Goal: Information Seeking & Learning: Learn about a topic

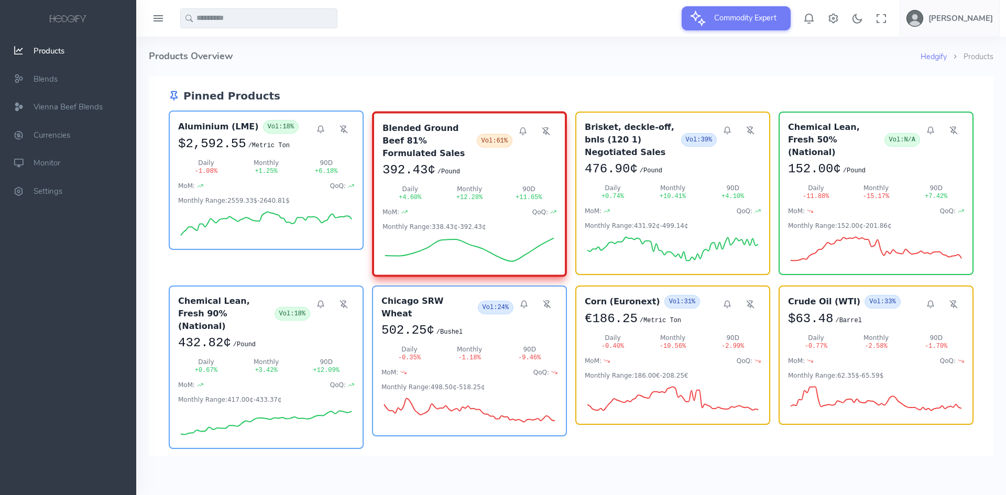
drag, startPoint x: 340, startPoint y: 130, endPoint x: 288, endPoint y: 156, distance: 57.6
click at [340, 130] on icon at bounding box center [344, 129] width 8 height 8
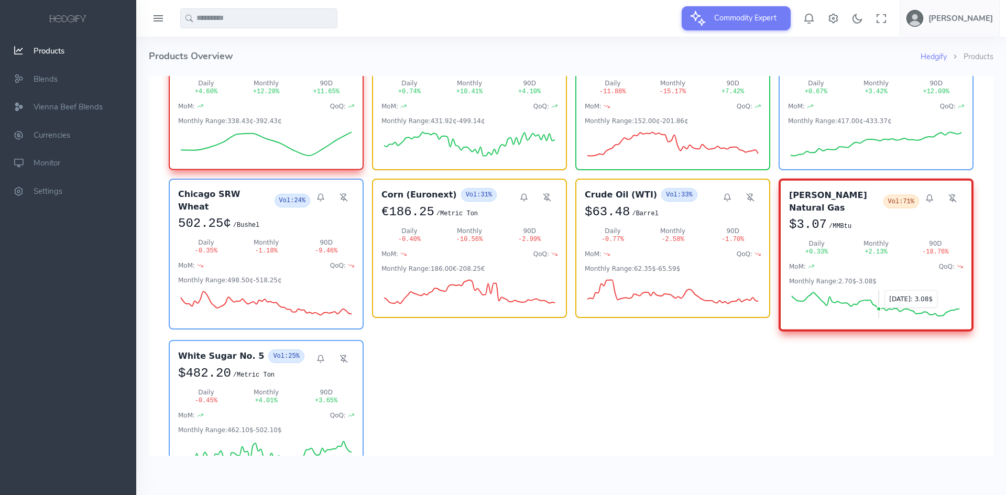
scroll to position [157, 0]
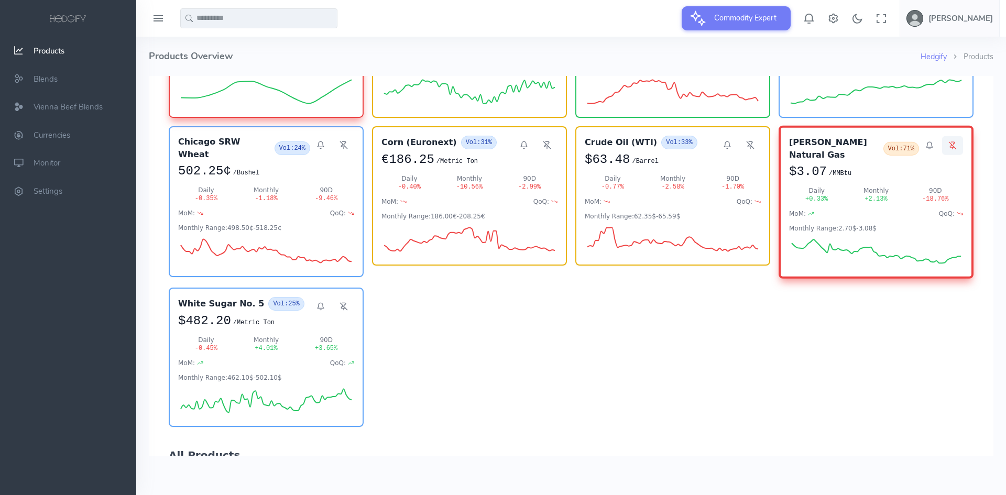
click at [948, 141] on icon at bounding box center [952, 145] width 8 height 8
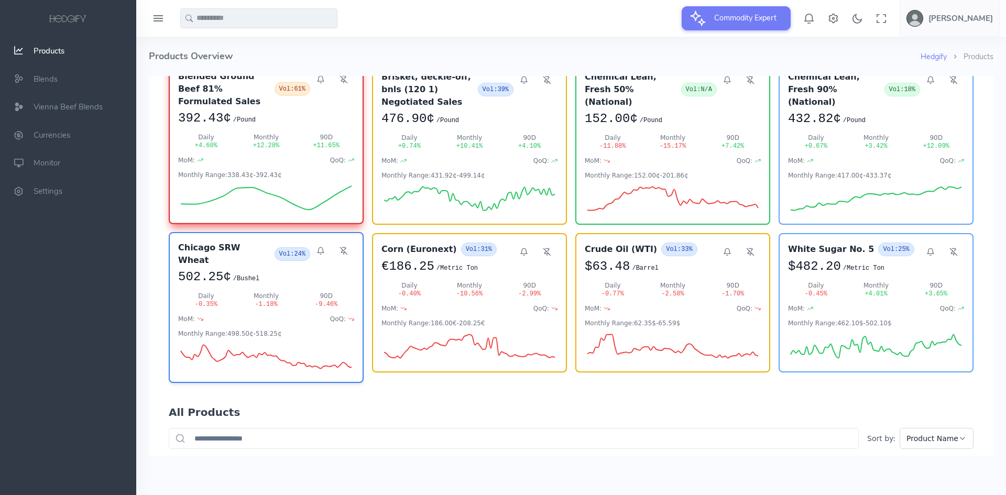
scroll to position [52, 0]
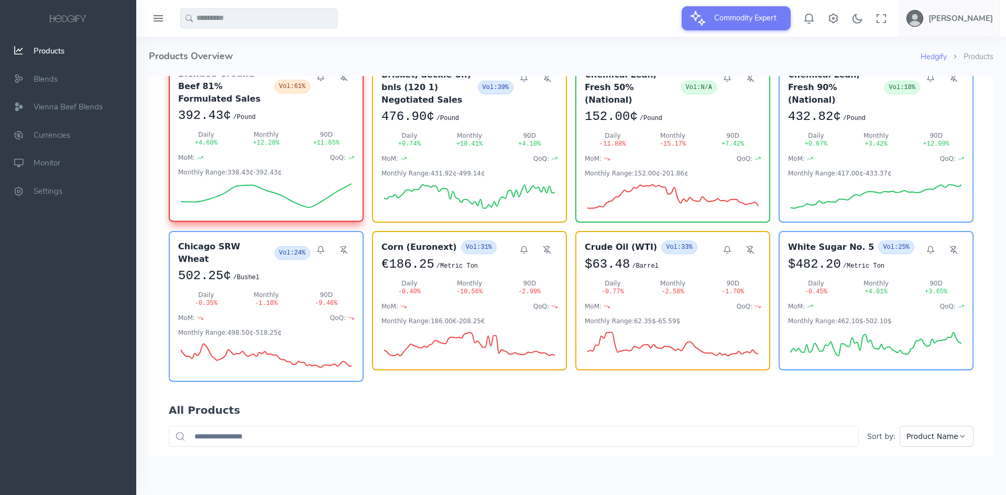
click at [237, 426] on input "text" at bounding box center [514, 436] width 690 height 21
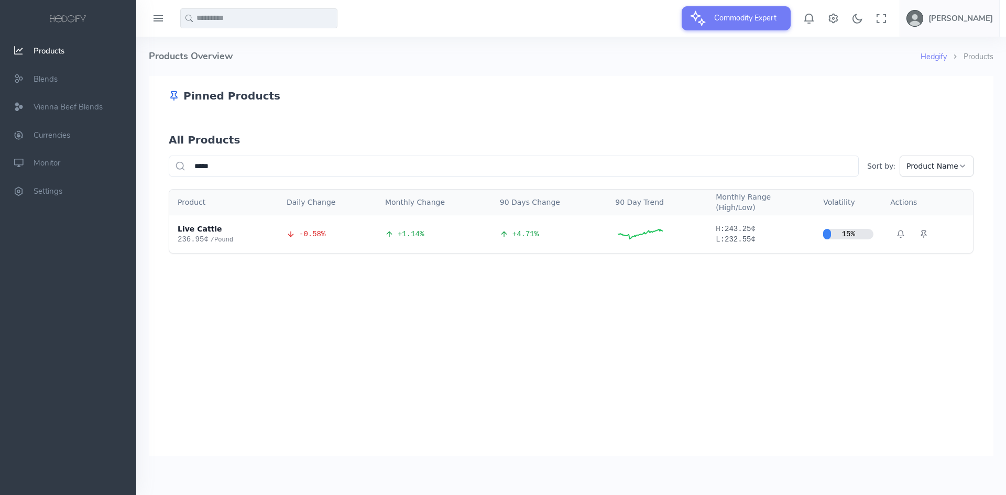
scroll to position [0, 0]
type input "**********"
click at [201, 231] on div "Live Cattle" at bounding box center [224, 229] width 92 height 10
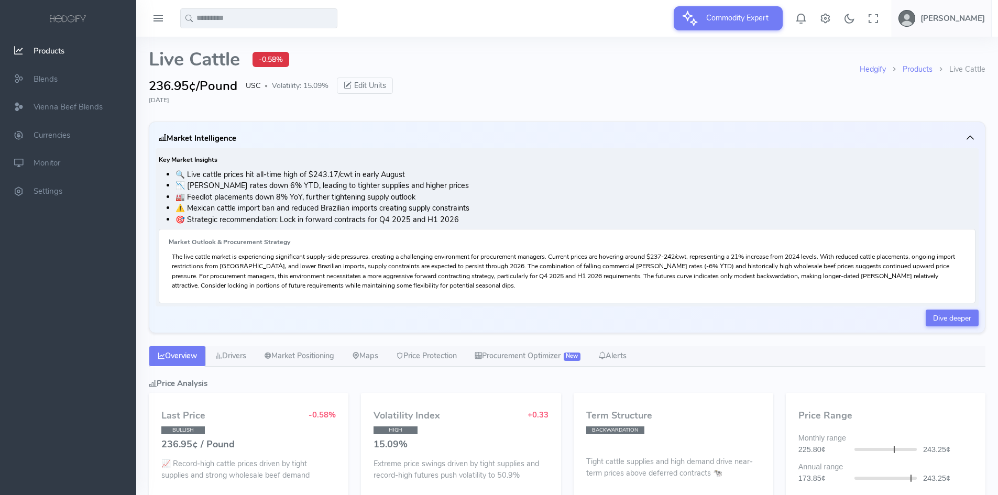
select select "****"
type input "**********"
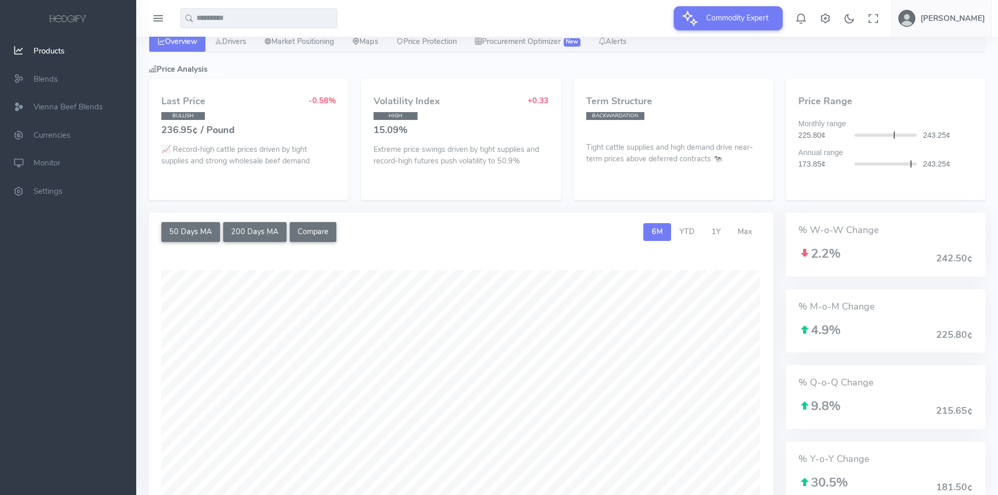
scroll to position [105, 0]
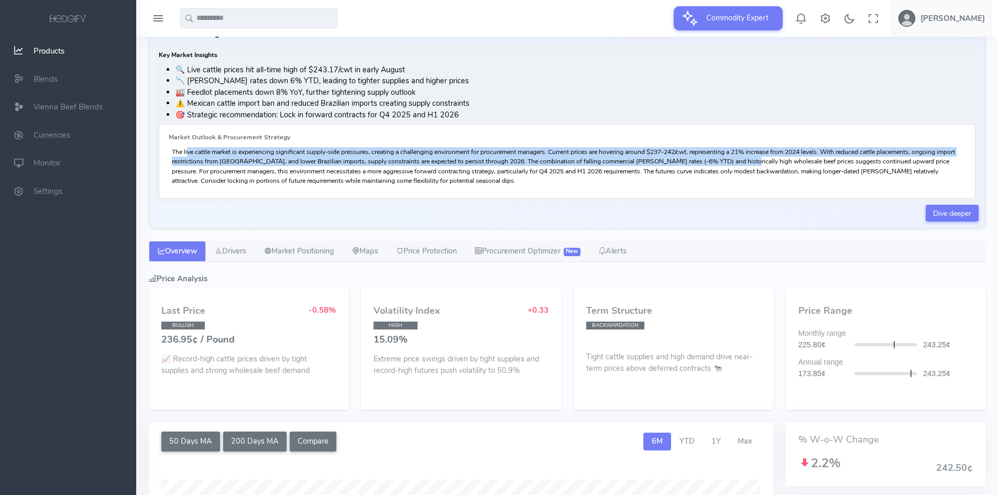
drag, startPoint x: 171, startPoint y: 149, endPoint x: 742, endPoint y: 165, distance: 571.3
click at [742, 165] on div "Market Outlook & Procurement Strategy The live cattle market is experiencing si…" at bounding box center [567, 161] width 817 height 75
click at [742, 165] on p "The live cattle market is experiencing significant supply-side pressures, creat…" at bounding box center [567, 166] width 791 height 38
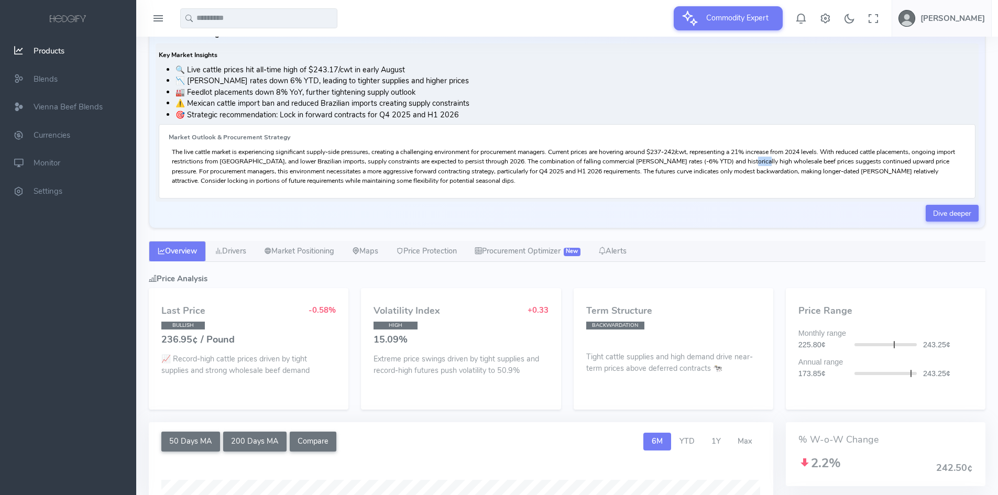
click at [742, 165] on p "The live cattle market is experiencing significant supply-side pressures, creat…" at bounding box center [567, 166] width 791 height 38
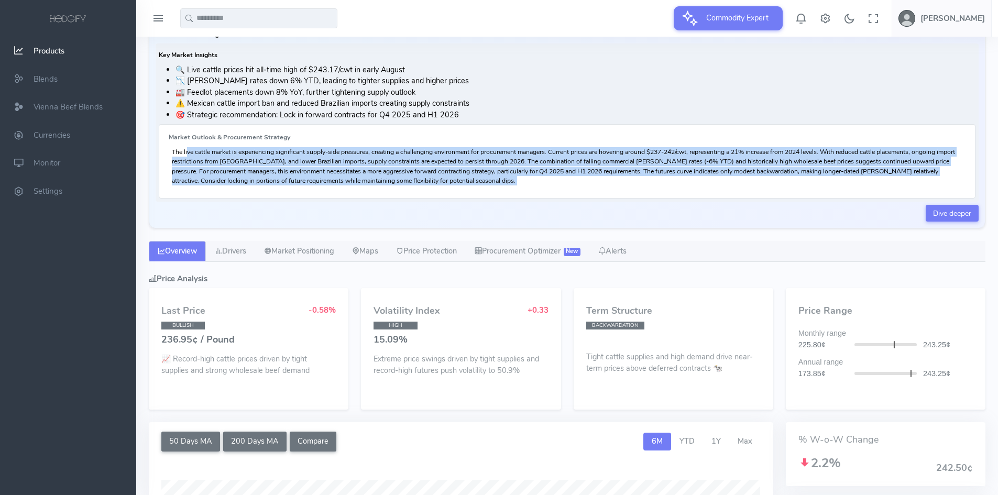
click at [742, 165] on p "The live cattle market is experiencing significant supply-side pressures, creat…" at bounding box center [567, 166] width 791 height 38
click at [725, 163] on p "The live cattle market is experiencing significant supply-side pressures, creat…" at bounding box center [567, 166] width 791 height 38
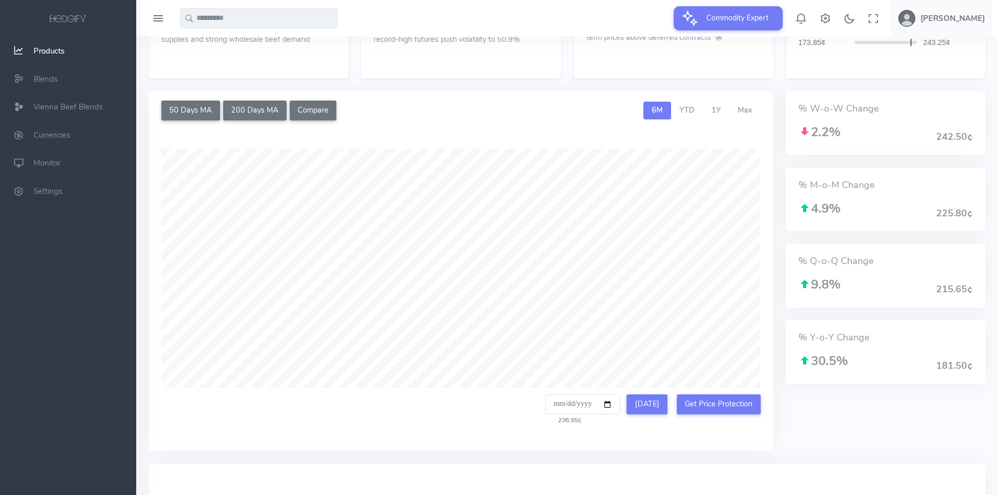
scroll to position [403, 0]
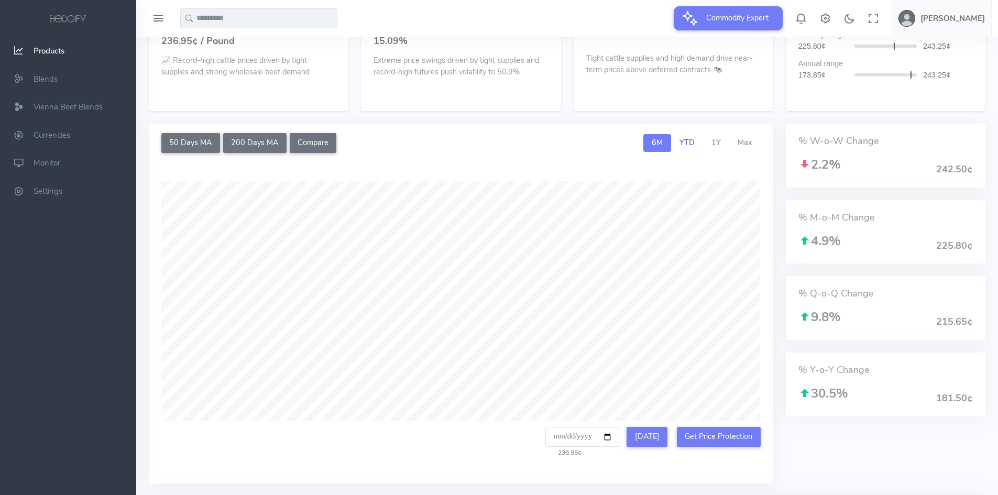
click at [682, 141] on span "YTD" at bounding box center [687, 142] width 15 height 10
click at [662, 144] on span "6M" at bounding box center [657, 142] width 11 height 10
click at [715, 143] on span "1Y" at bounding box center [715, 142] width 9 height 10
click at [742, 142] on span "Max" at bounding box center [745, 142] width 15 height 10
click at [664, 144] on link "6M" at bounding box center [657, 143] width 28 height 18
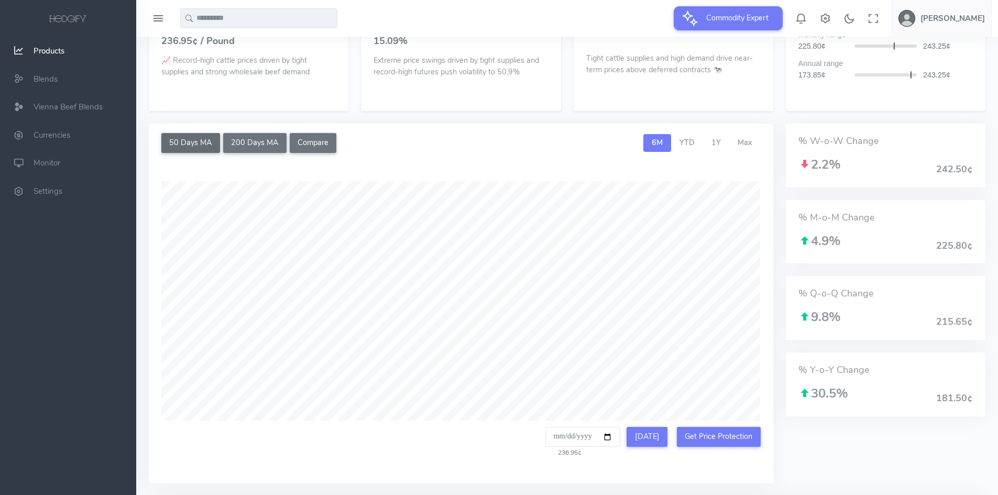
click at [180, 147] on button "50 Days MA" at bounding box center [190, 143] width 59 height 20
click at [240, 145] on button "200 Days MA" at bounding box center [254, 143] width 63 height 20
click at [308, 145] on button "Compare" at bounding box center [313, 143] width 47 height 20
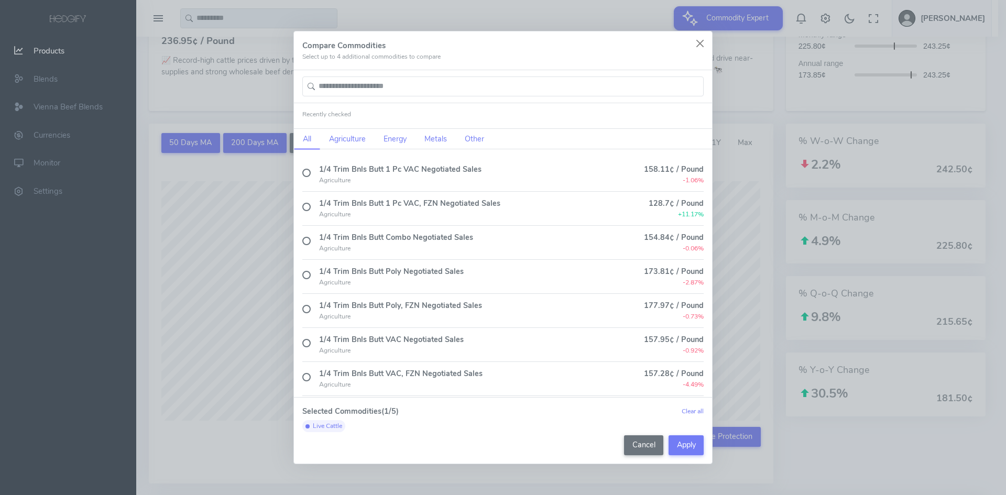
click at [249, 176] on div "Compare Commodities Select up to 4 additional commodities to compare Recently c…" at bounding box center [503, 247] width 1006 height 495
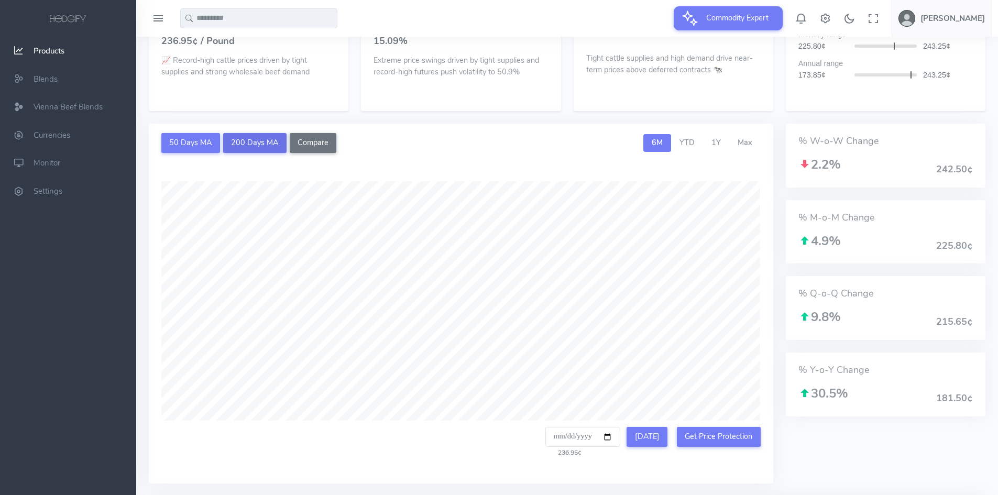
click at [242, 150] on button "200 Days MA" at bounding box center [254, 143] width 63 height 20
click at [163, 148] on button "50 Days MA" at bounding box center [190, 143] width 59 height 20
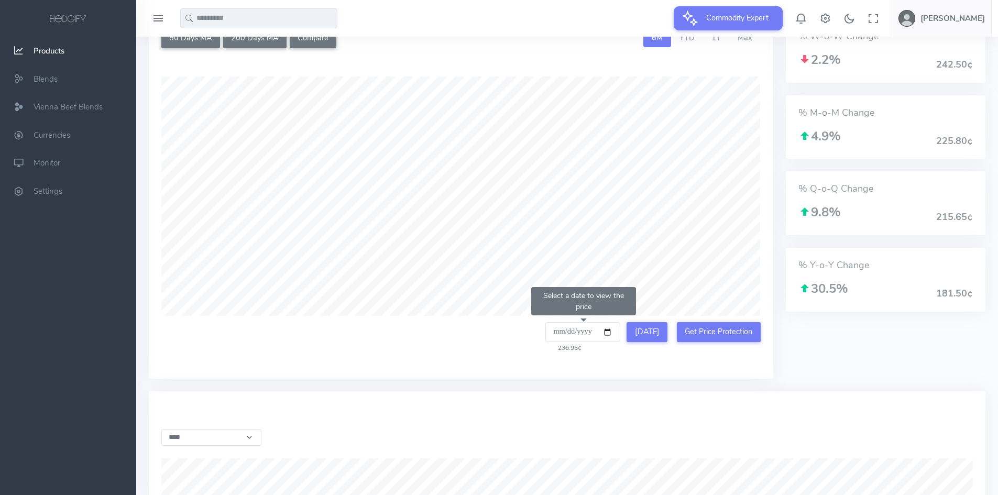
click at [618, 331] on input "**********" at bounding box center [582, 332] width 75 height 20
click at [617, 331] on input "**********" at bounding box center [582, 332] width 75 height 20
click at [675, 365] on div "**********" at bounding box center [461, 215] width 625 height 302
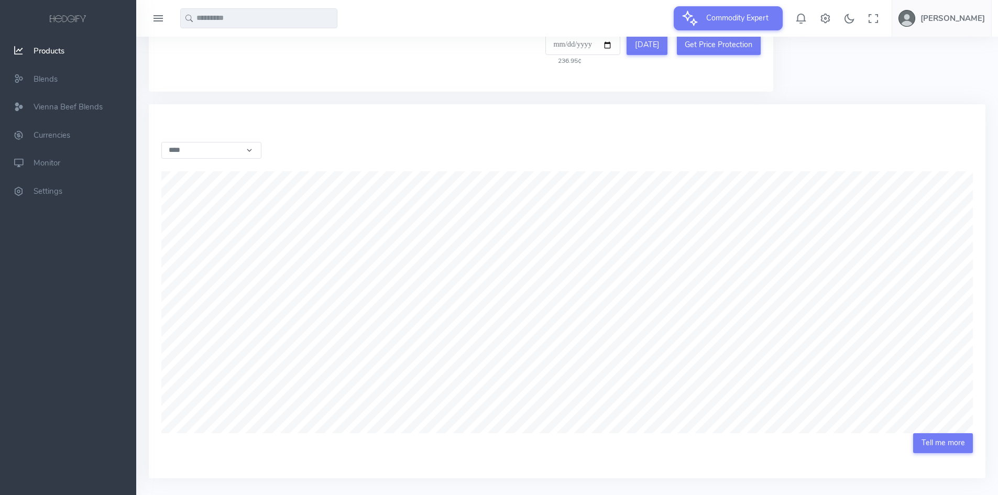
scroll to position [823, 0]
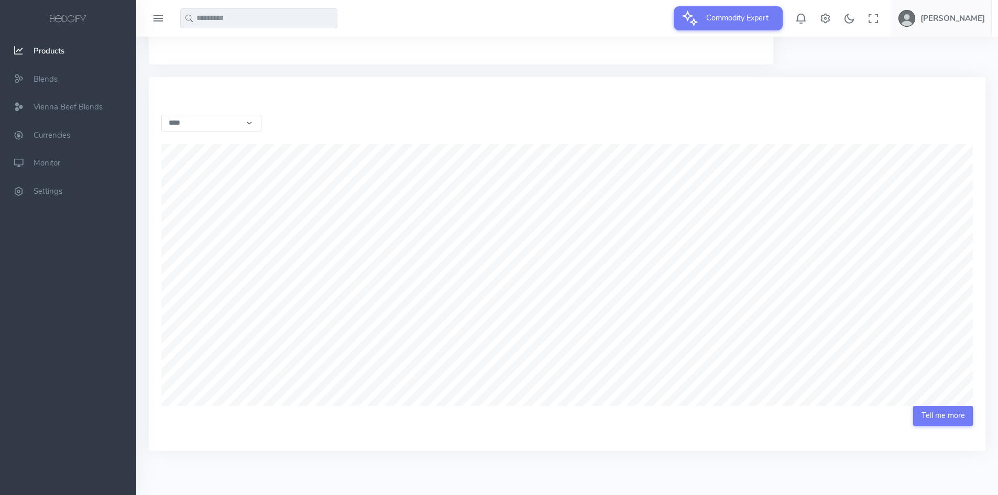
click at [596, 432] on div "**********" at bounding box center [567, 270] width 837 height 336
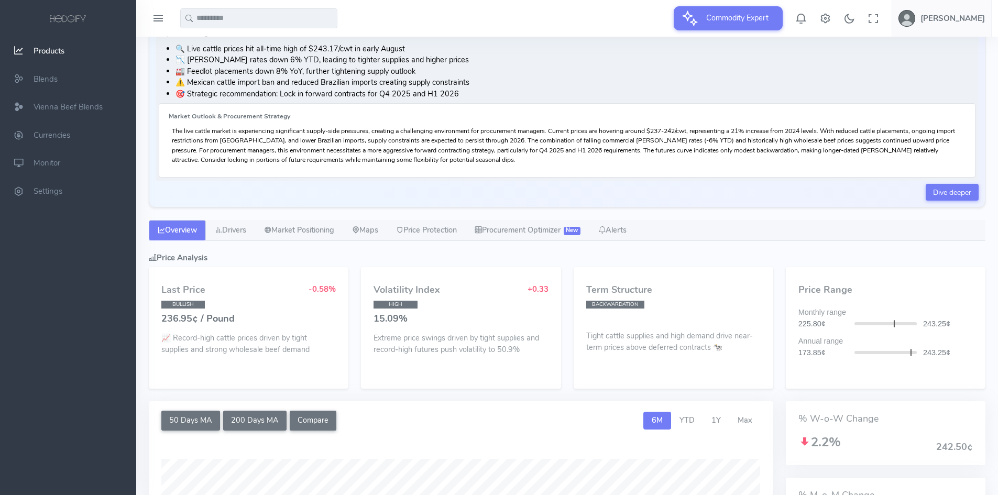
scroll to position [141, 0]
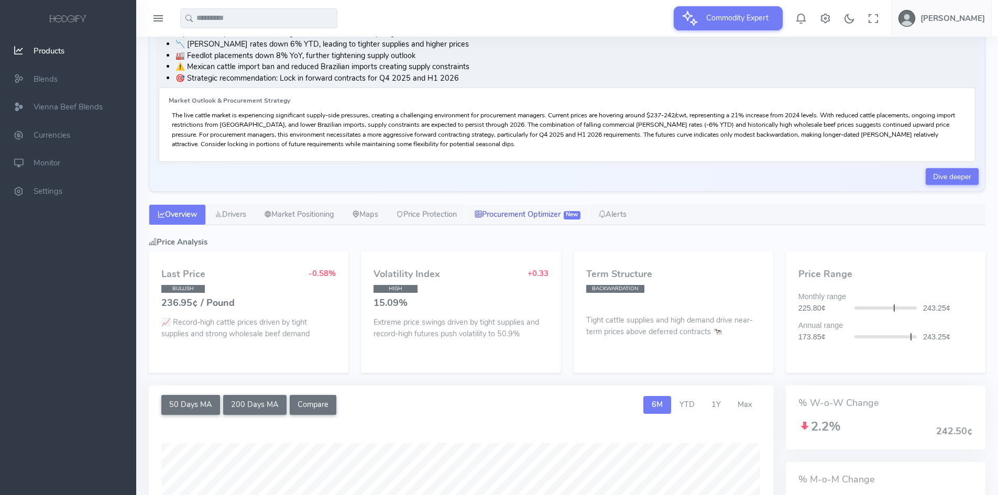
click at [498, 220] on link "Procurement Optimizer New" at bounding box center [528, 214] width 124 height 21
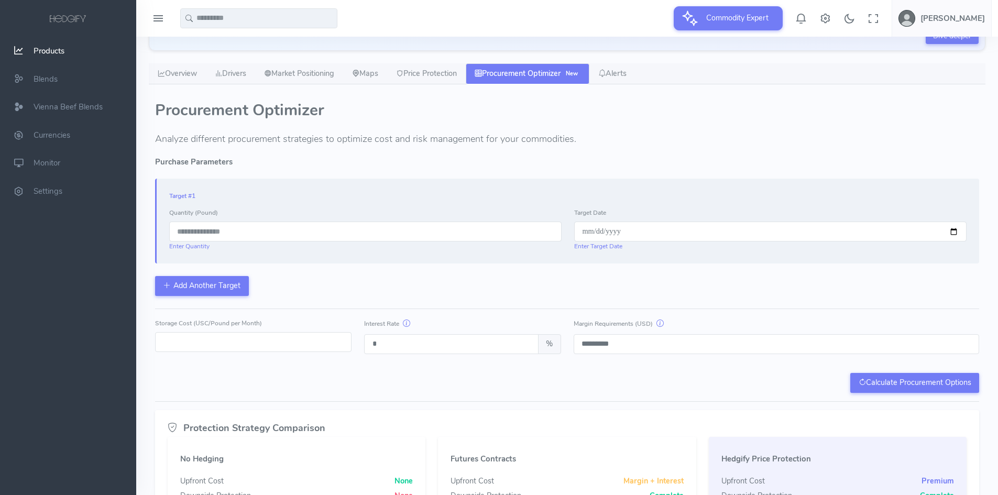
scroll to position [257, 0]
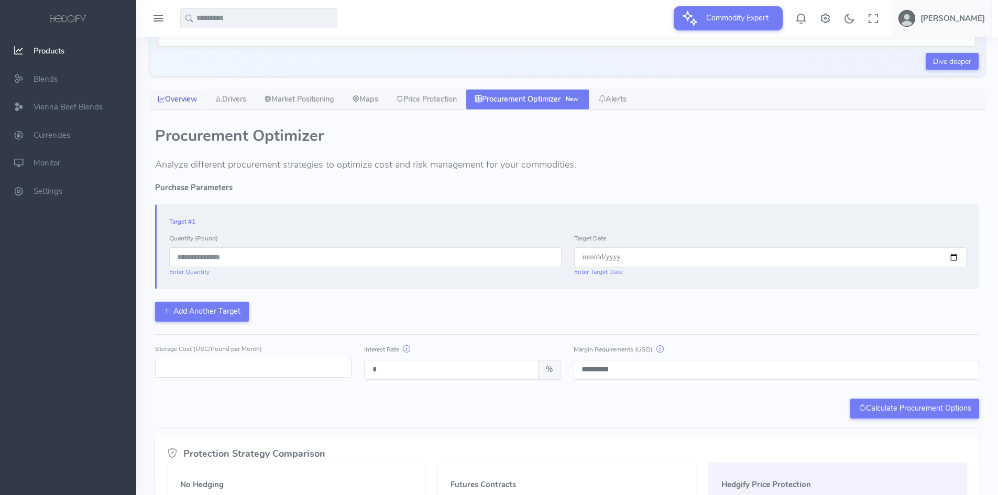
click at [186, 103] on link "Overview" at bounding box center [177, 99] width 57 height 21
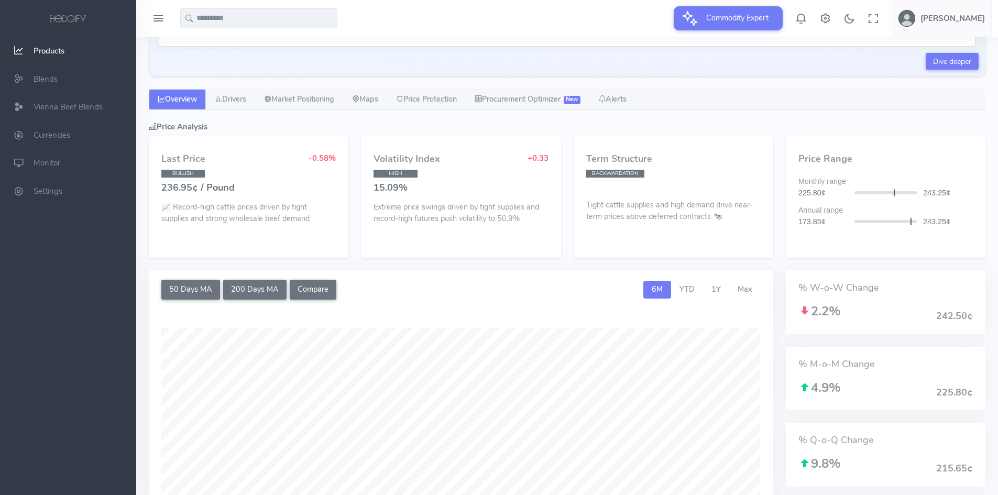
click at [223, 89] on div "Hedgify Products Live Cattle Live Cattle -0.58% 236.95¢/Pound USC ● Volatility:…" at bounding box center [567, 398] width 849 height 1237
click at [234, 112] on div "Hedgify Products Live Cattle Live Cattle -0.58% 236.95¢/Pound USC ● Volatility:…" at bounding box center [567, 398] width 849 height 1237
click at [234, 106] on link "Drivers" at bounding box center [230, 99] width 49 height 21
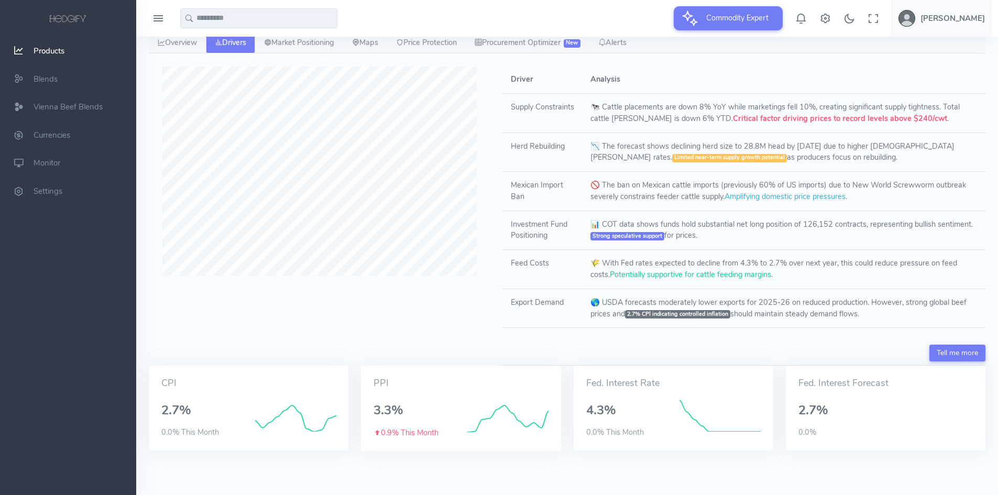
scroll to position [261, 0]
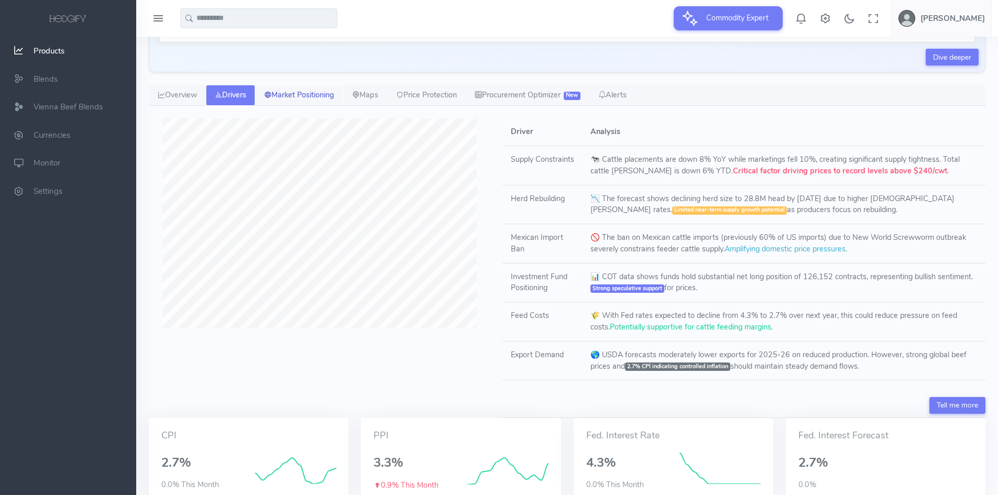
click at [321, 103] on link "Market Positioning" at bounding box center [299, 95] width 88 height 21
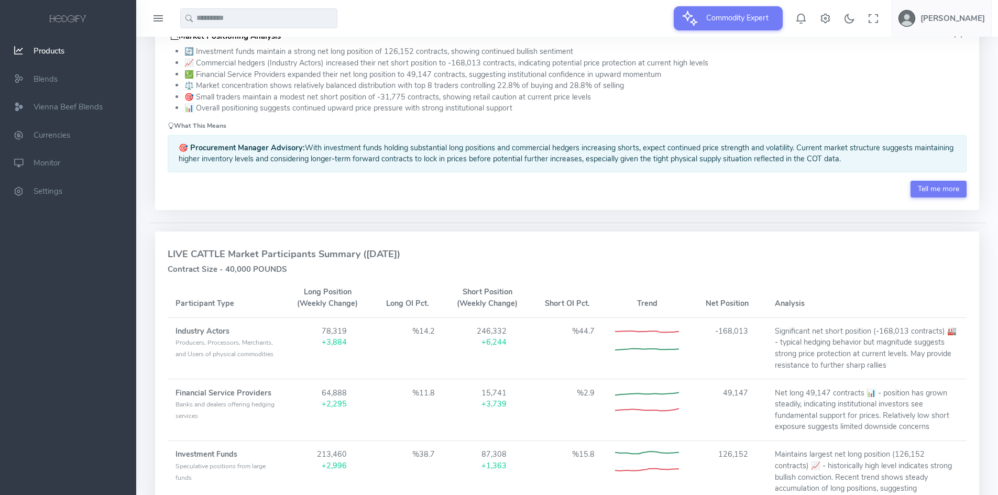
scroll to position [313, 0]
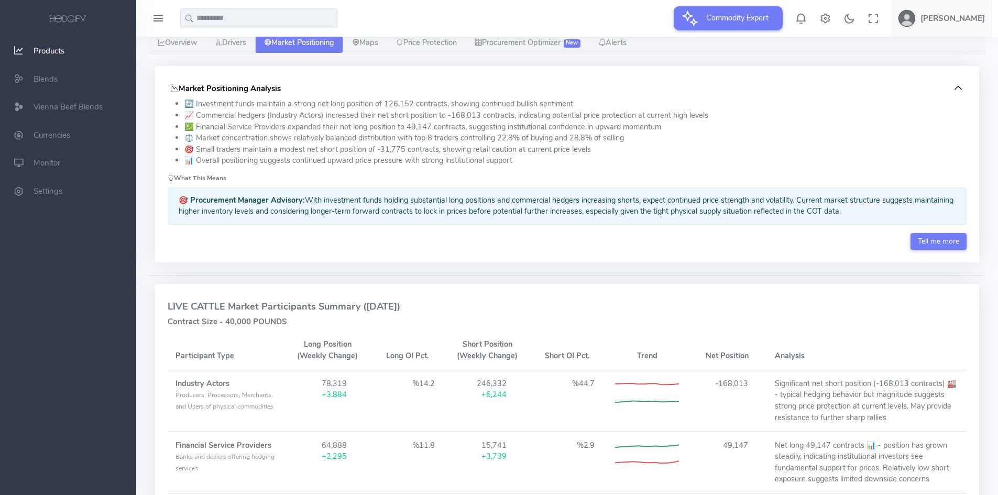
click at [355, 202] on div "🎯 Procurement Manager Advisory: With investment funds holding substantial long …" at bounding box center [567, 206] width 799 height 37
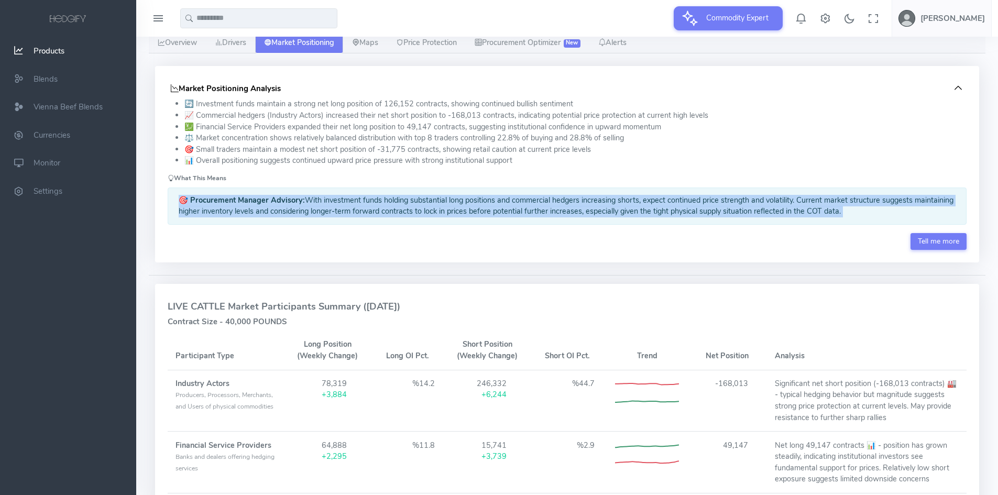
click at [355, 202] on div "🎯 Procurement Manager Advisory: With investment funds holding substantial long …" at bounding box center [567, 206] width 799 height 37
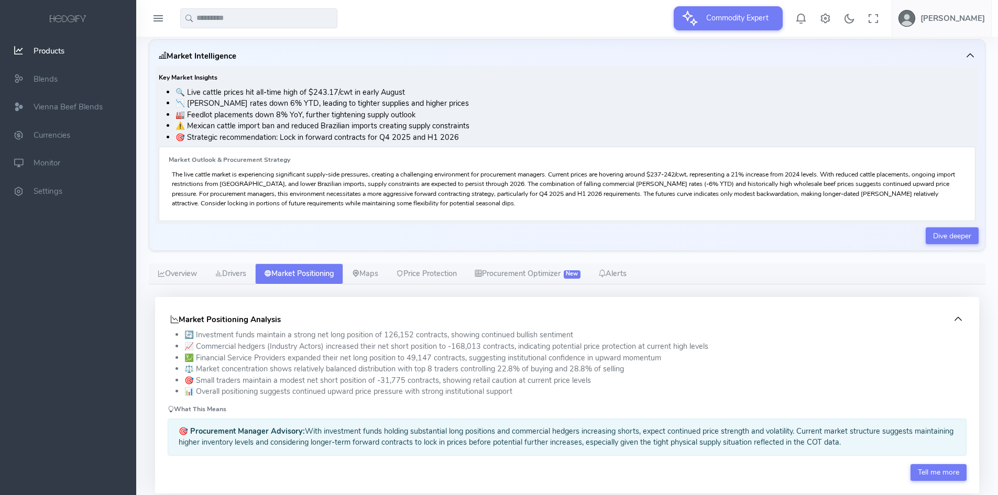
scroll to position [107, 0]
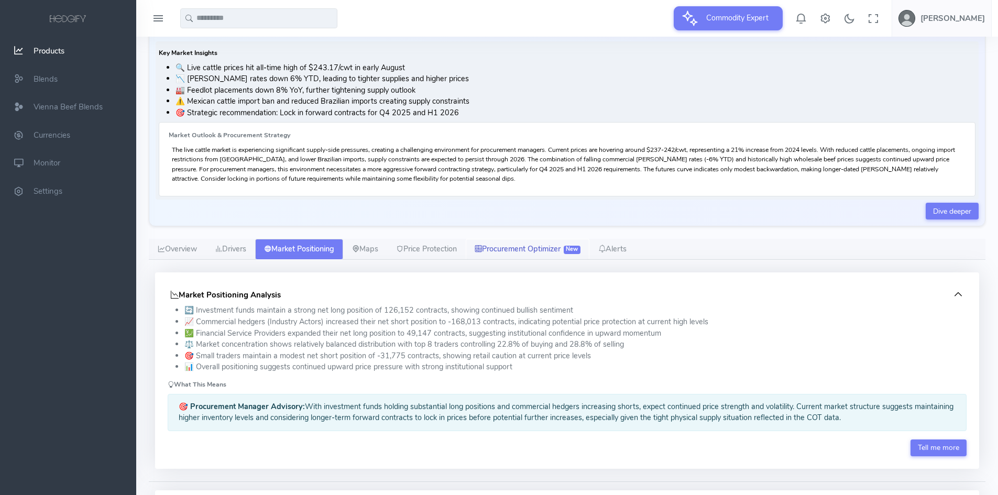
click at [529, 249] on link "Procurement Optimizer New" at bounding box center [528, 249] width 124 height 21
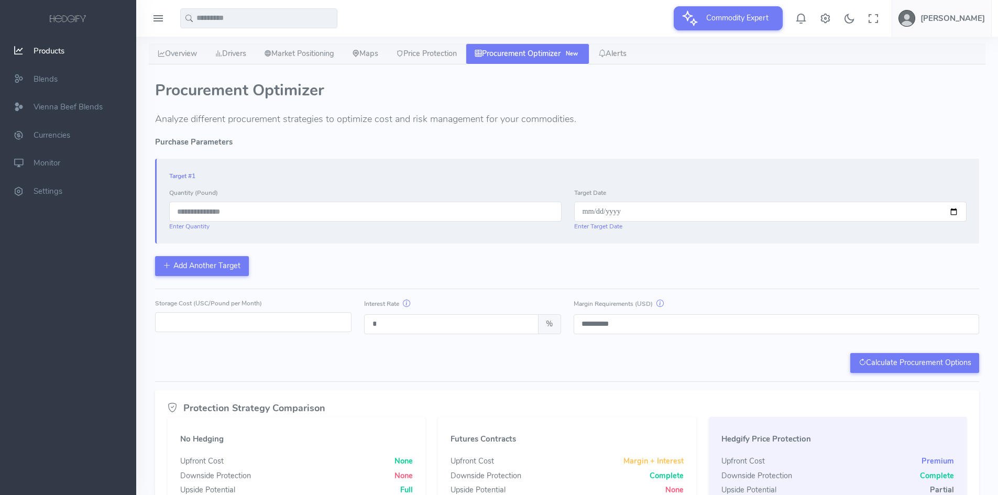
scroll to position [316, 0]
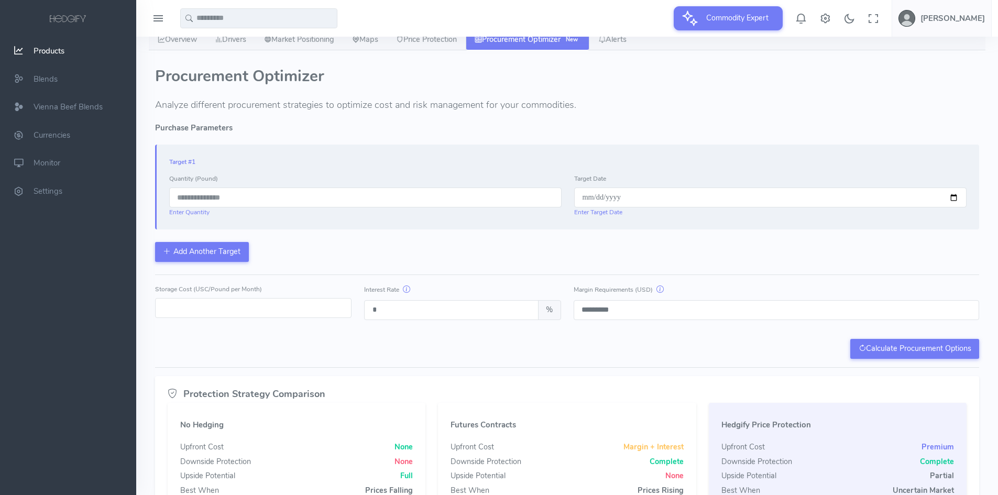
click at [311, 309] on input "*" at bounding box center [253, 308] width 196 height 20
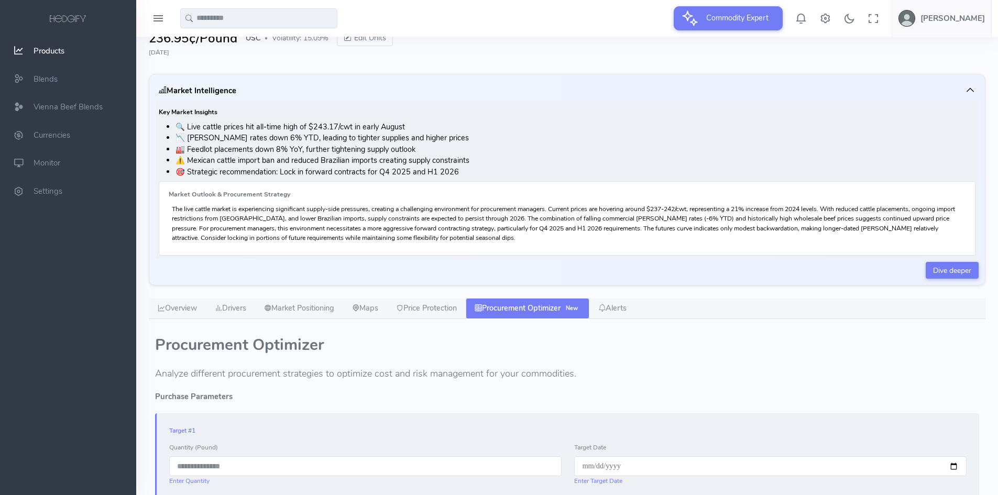
scroll to position [47, 0]
click at [50, 51] on span "Products" at bounding box center [49, 51] width 31 height 10
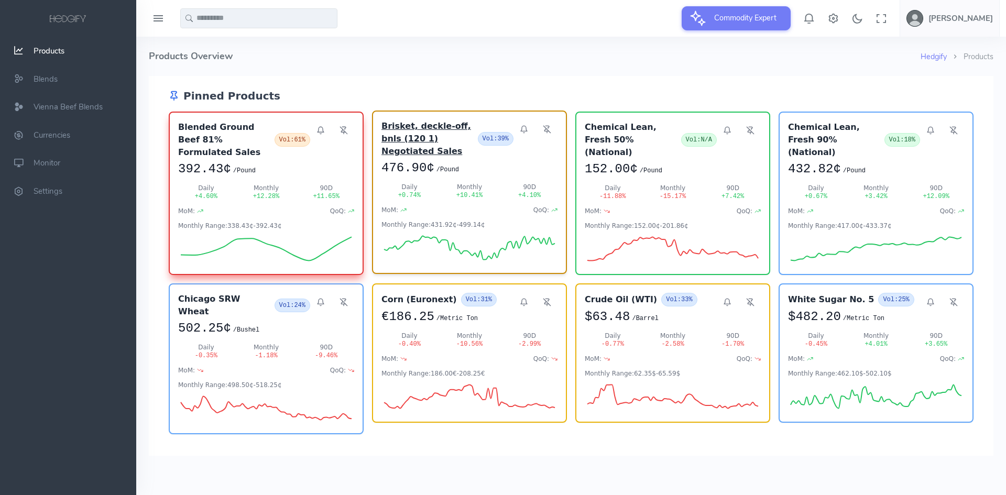
click at [445, 136] on h3 "Brisket, deckle-off, bnls (120 1) Negotiated Sales" at bounding box center [427, 139] width 92 height 38
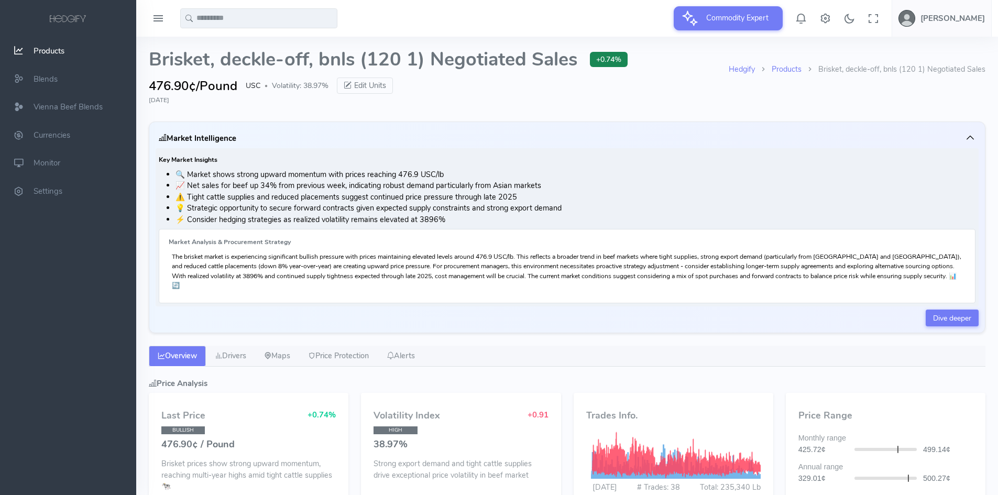
scroll to position [65, 0]
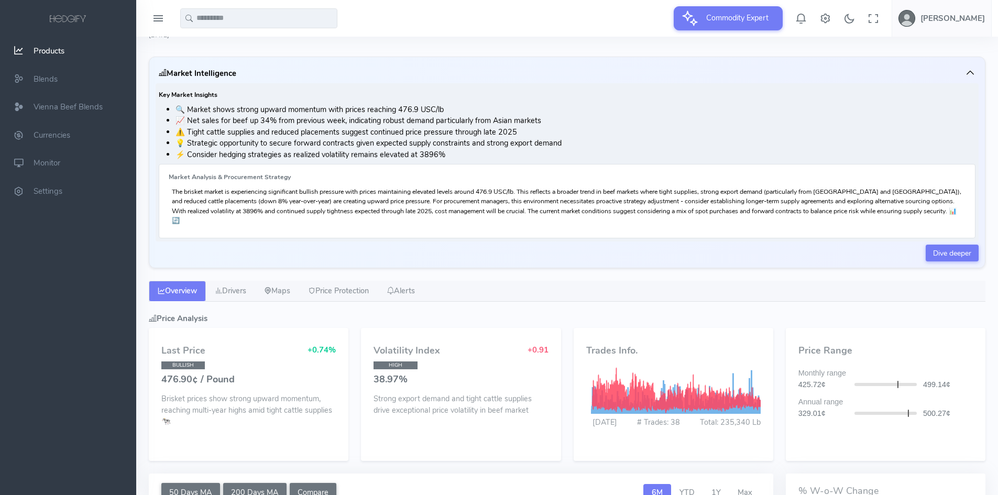
type input "**********"
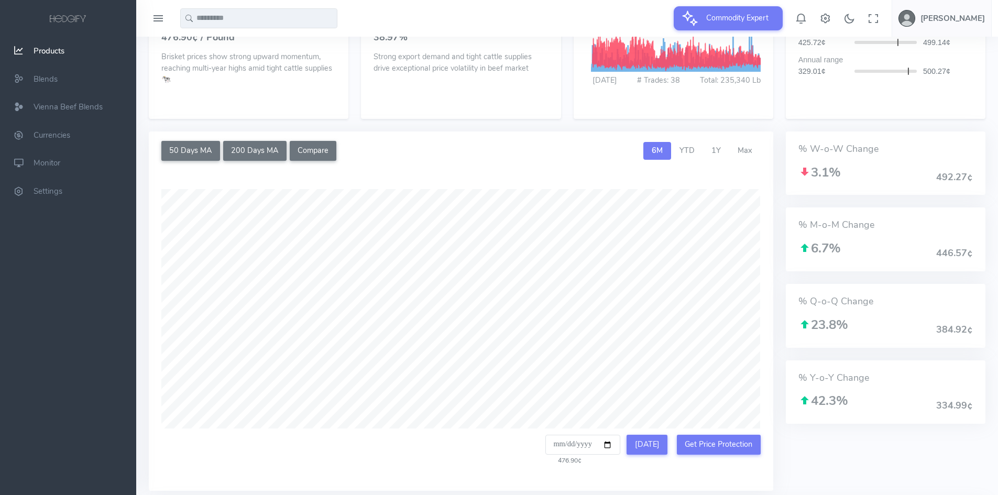
scroll to position [432, 0]
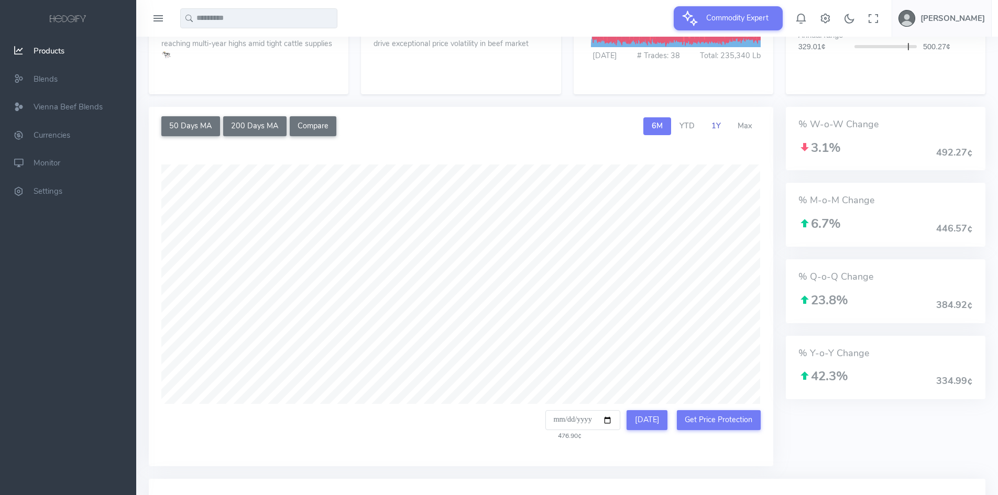
click at [717, 121] on span "1Y" at bounding box center [715, 126] width 9 height 10
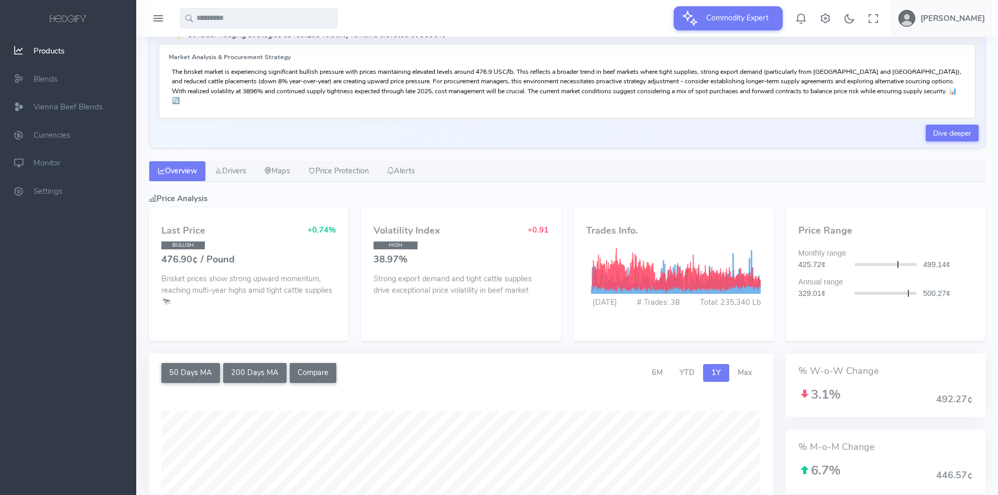
scroll to position [179, 0]
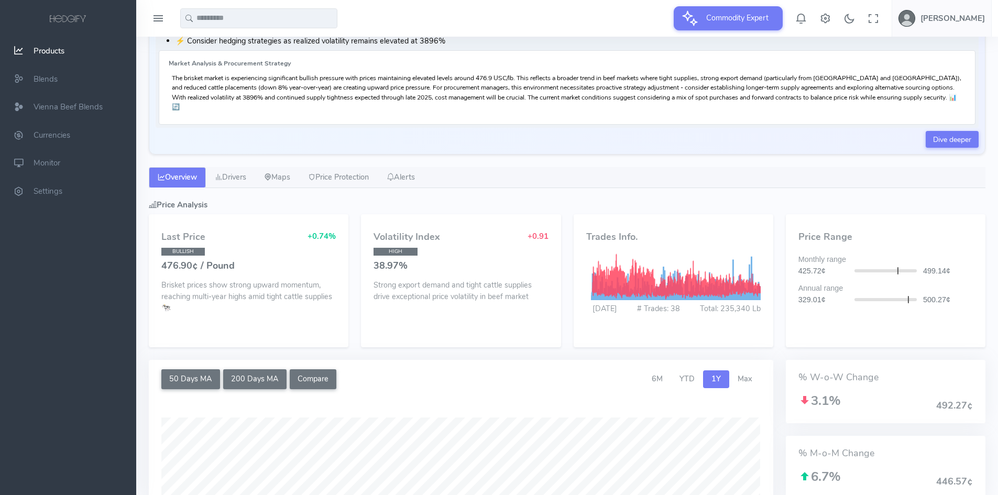
click at [236, 154] on div "Hedgify Products Brisket, deckle-off, bnls (120 1) Negotiated Sales Brisket, de…" at bounding box center [567, 473] width 849 height 1231
click at [237, 167] on link "Drivers" at bounding box center [230, 177] width 49 height 21
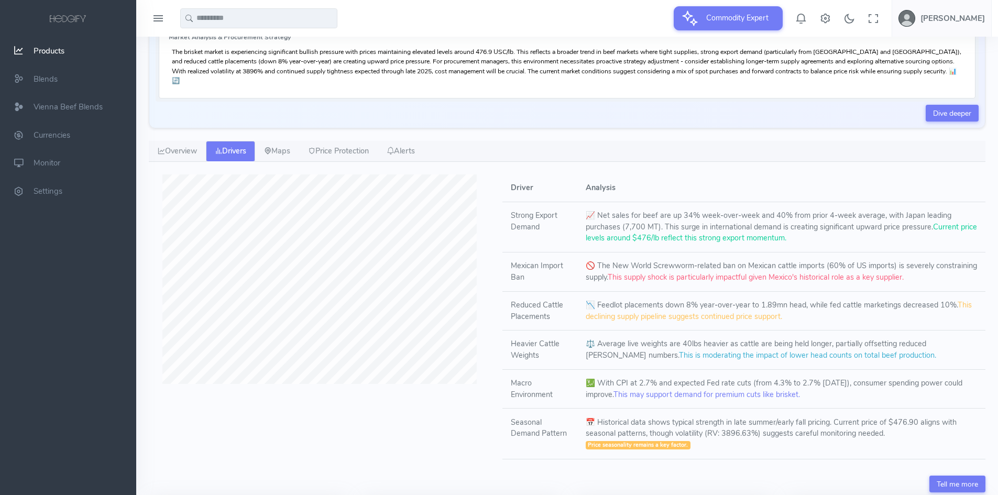
scroll to position [231, 0]
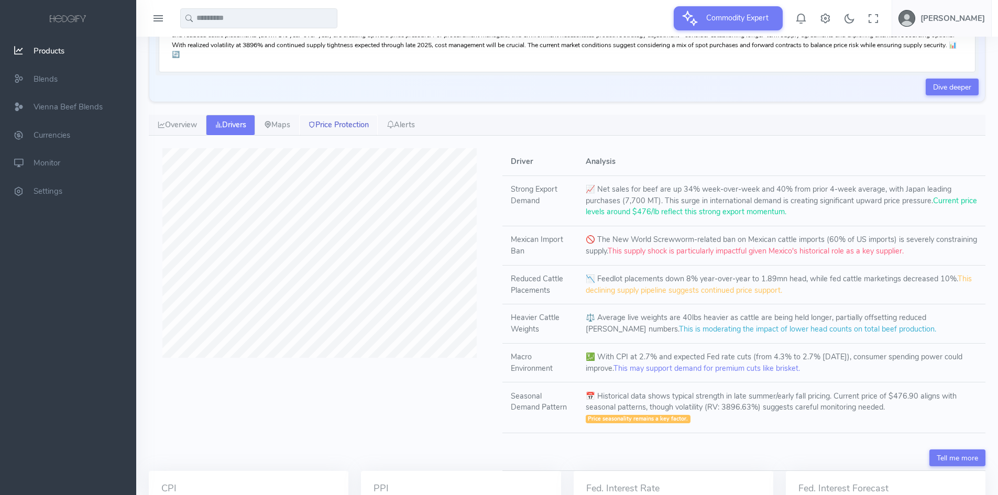
click at [345, 116] on link "Price Protection" at bounding box center [338, 125] width 79 height 21
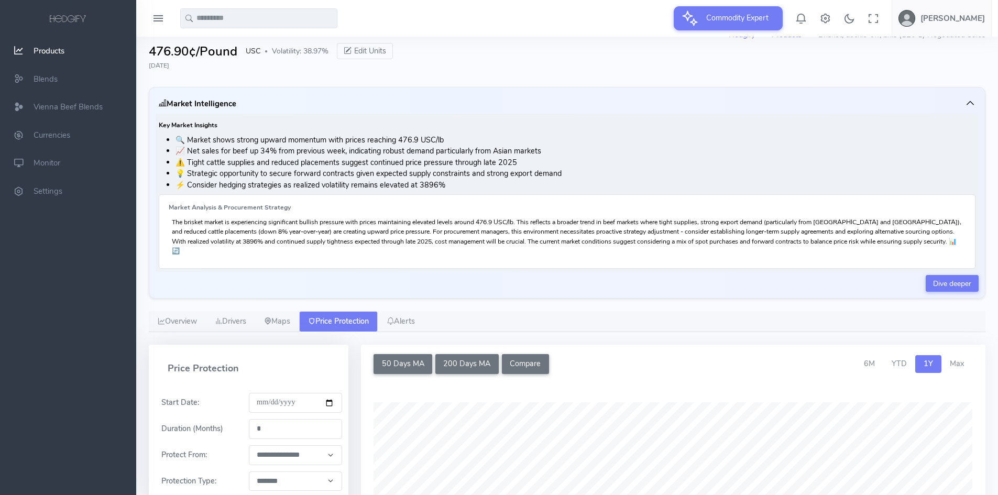
scroll to position [0, 0]
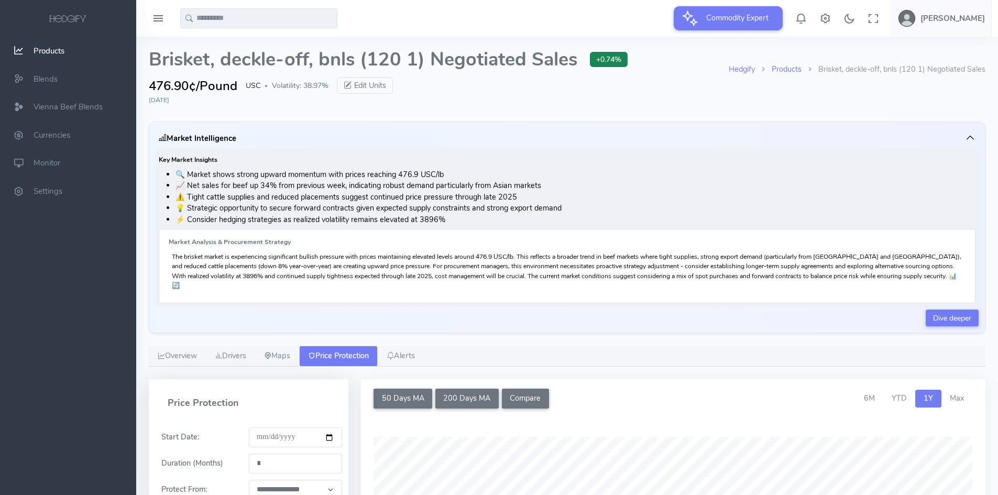
click at [255, 63] on span "Brisket, deckle-off, bnls (120 1) Negotiated Sales" at bounding box center [363, 59] width 429 height 21
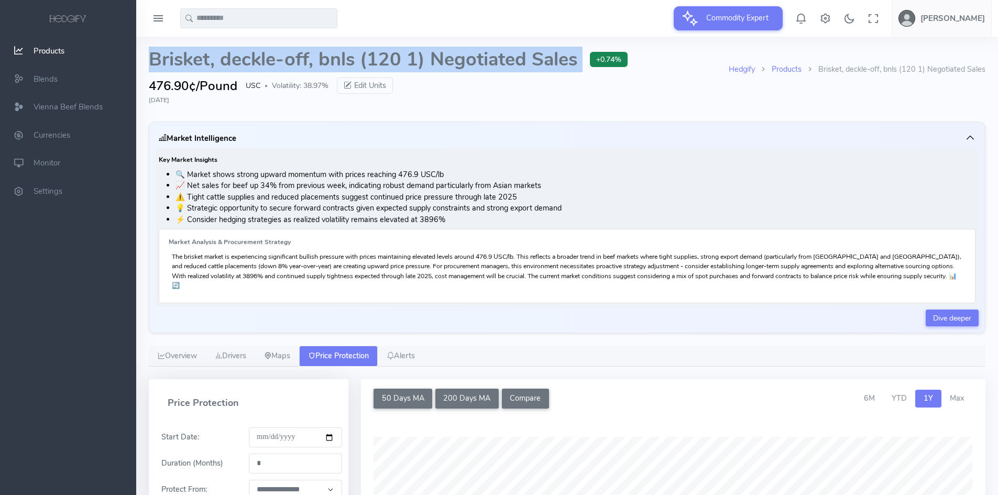
click at [255, 63] on span "Brisket, deckle-off, bnls (120 1) Negotiated Sales" at bounding box center [363, 59] width 429 height 21
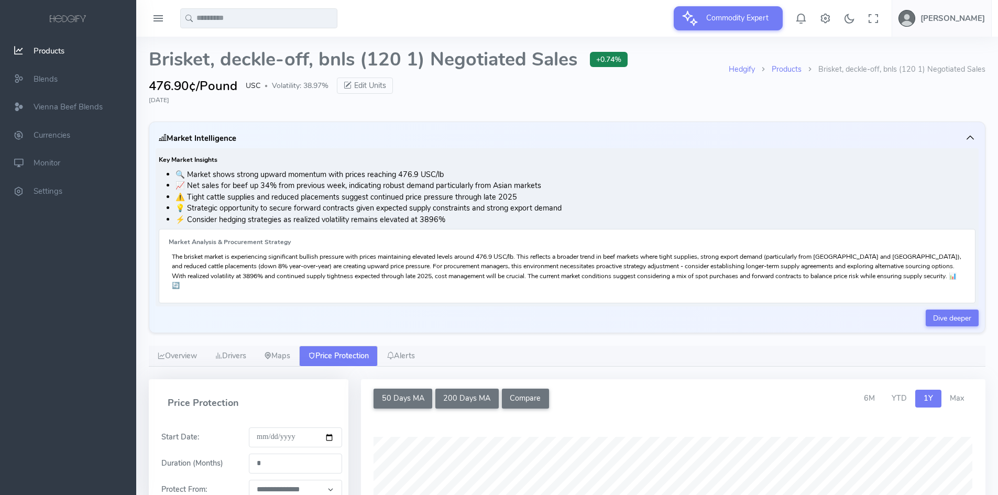
click at [255, 63] on span "Brisket, deckle-off, bnls (120 1) Negotiated Sales" at bounding box center [363, 59] width 429 height 21
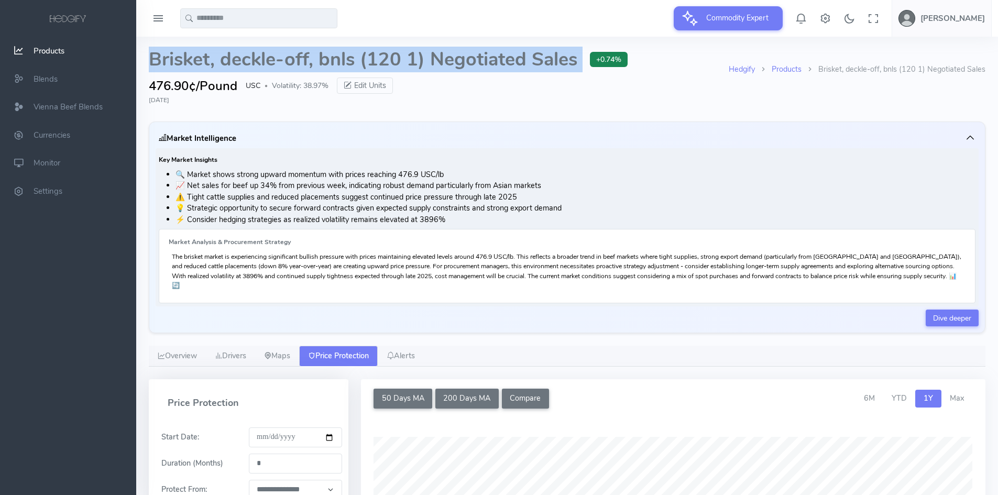
click at [255, 63] on span "Brisket, deckle-off, bnls (120 1) Negotiated Sales" at bounding box center [363, 59] width 429 height 21
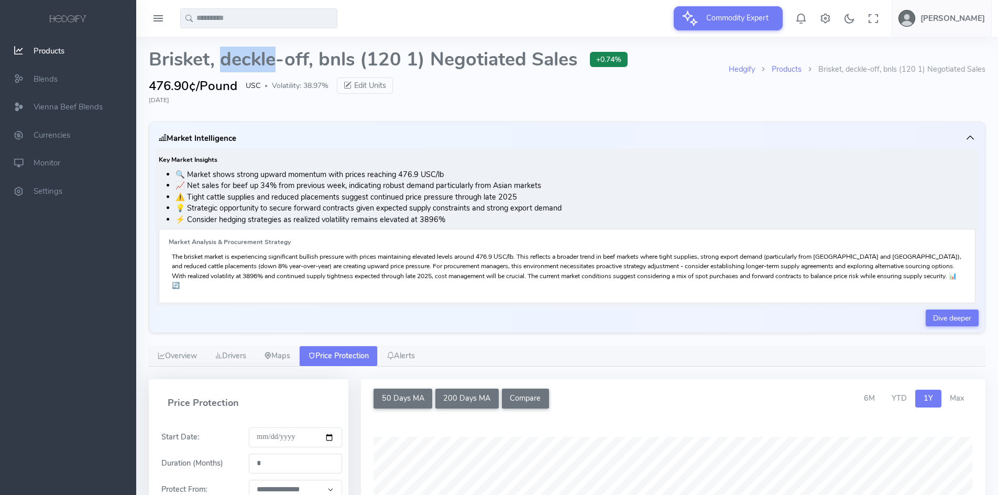
click at [255, 63] on span "Brisket, deckle-off, bnls (120 1) Negotiated Sales" at bounding box center [363, 59] width 429 height 21
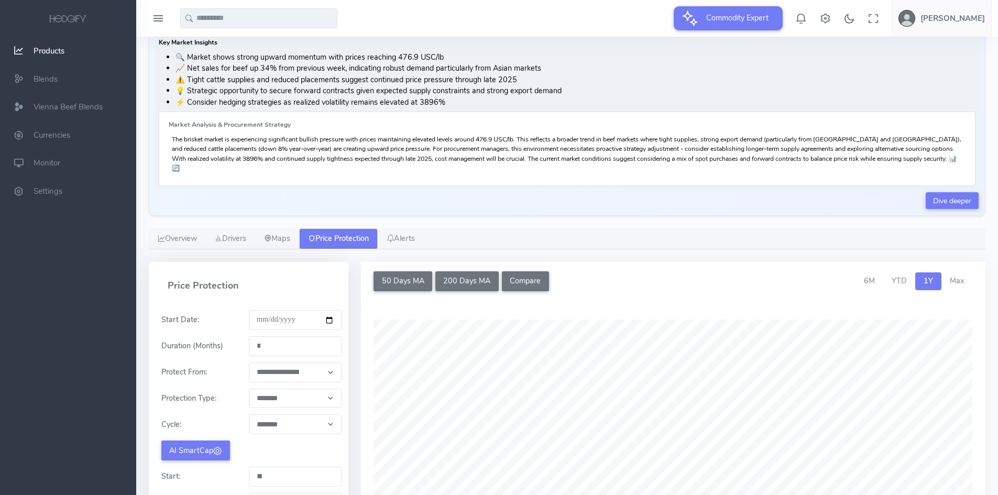
scroll to position [157, 0]
